Goal: Task Accomplishment & Management: Use online tool/utility

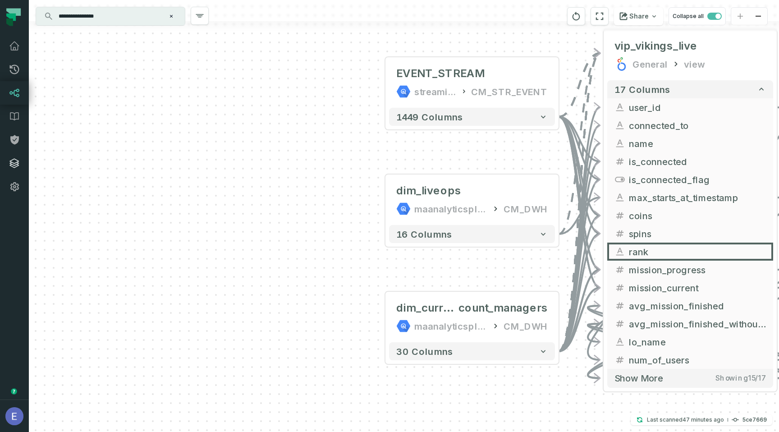
click at [16, 155] on link "Integrations" at bounding box center [14, 163] width 29 height 23
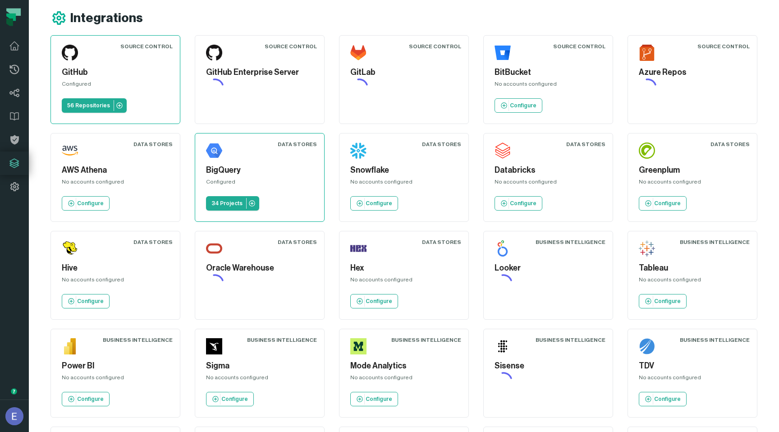
scroll to position [8, 0]
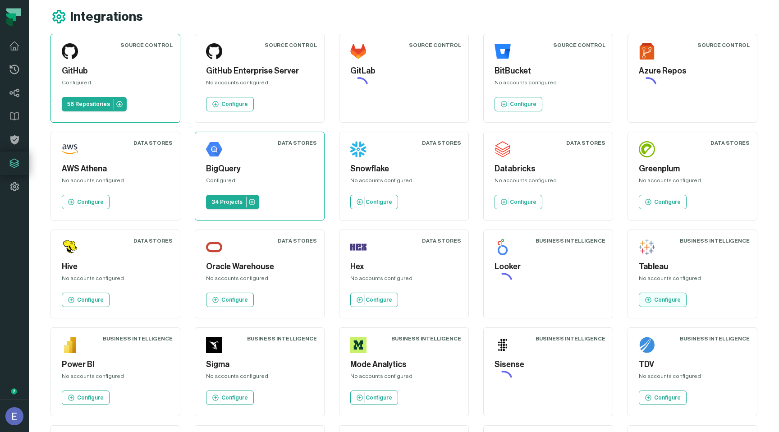
click at [663, 299] on p "Configure" at bounding box center [667, 299] width 27 height 7
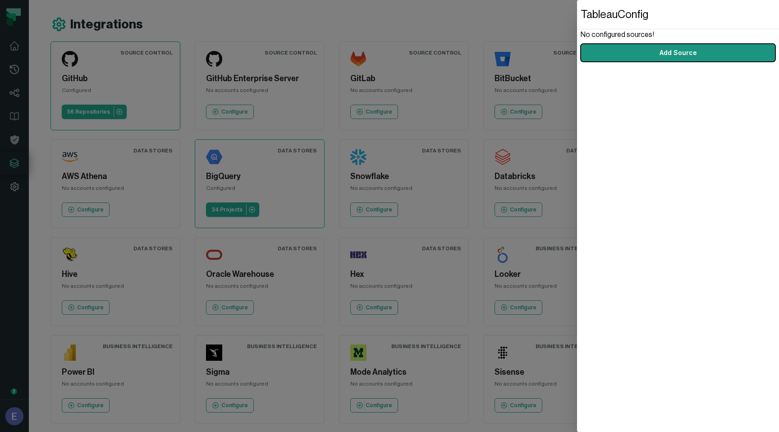
click at [653, 54] on button "Add Source" at bounding box center [678, 53] width 195 height 18
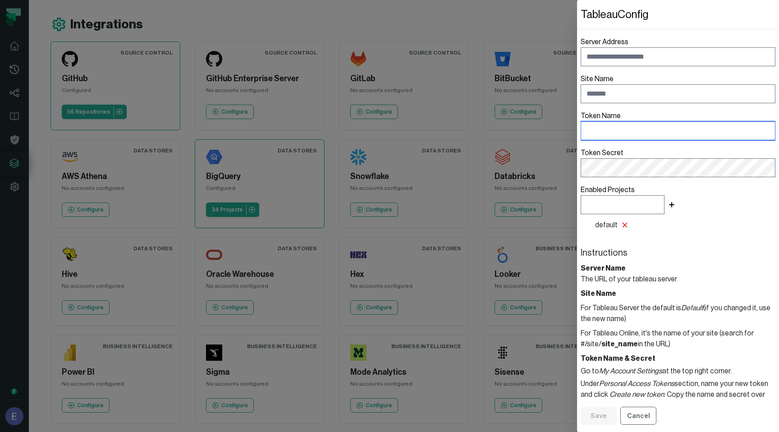
type input "**********"
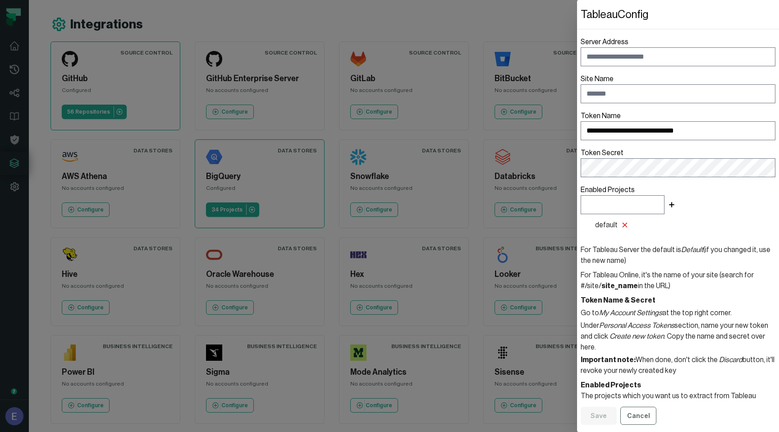
scroll to position [60, 0]
